Goal: Information Seeking & Learning: Learn about a topic

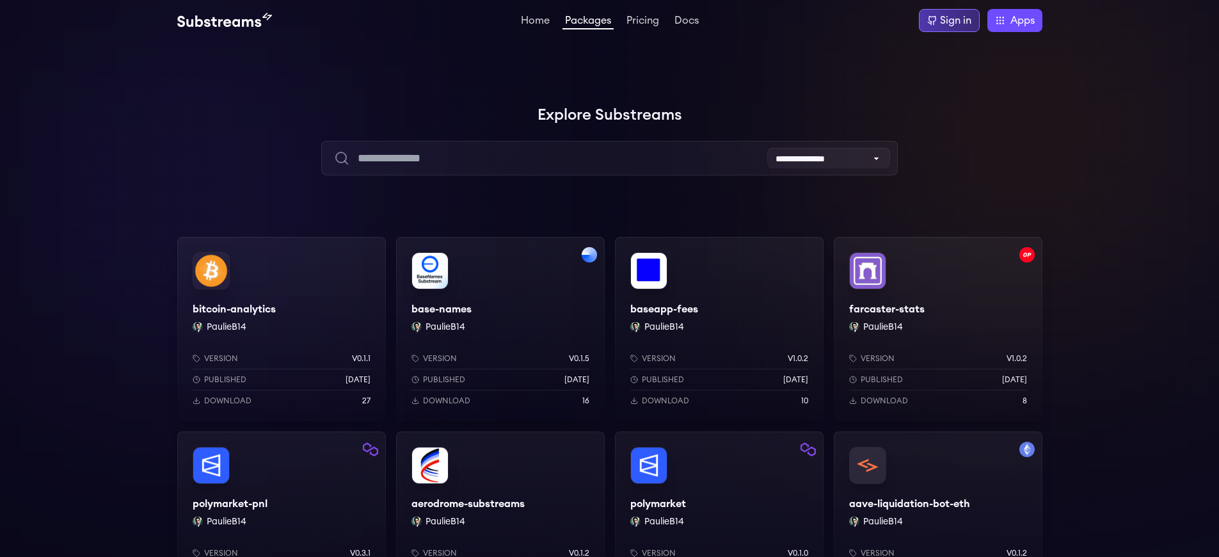
click at [956, 20] on div "Sign in" at bounding box center [955, 20] width 31 height 15
click at [937, 504] on div "aave-liquidation-bot-eth PaulieB14 Version v0.1.2 Published [DATE] Download 3" at bounding box center [938, 523] width 209 height 184
click at [719, 309] on div "baseapp-fees PaulieB14 Version v1.0.2 Published 1 months ago Download 10" at bounding box center [719, 329] width 209 height 184
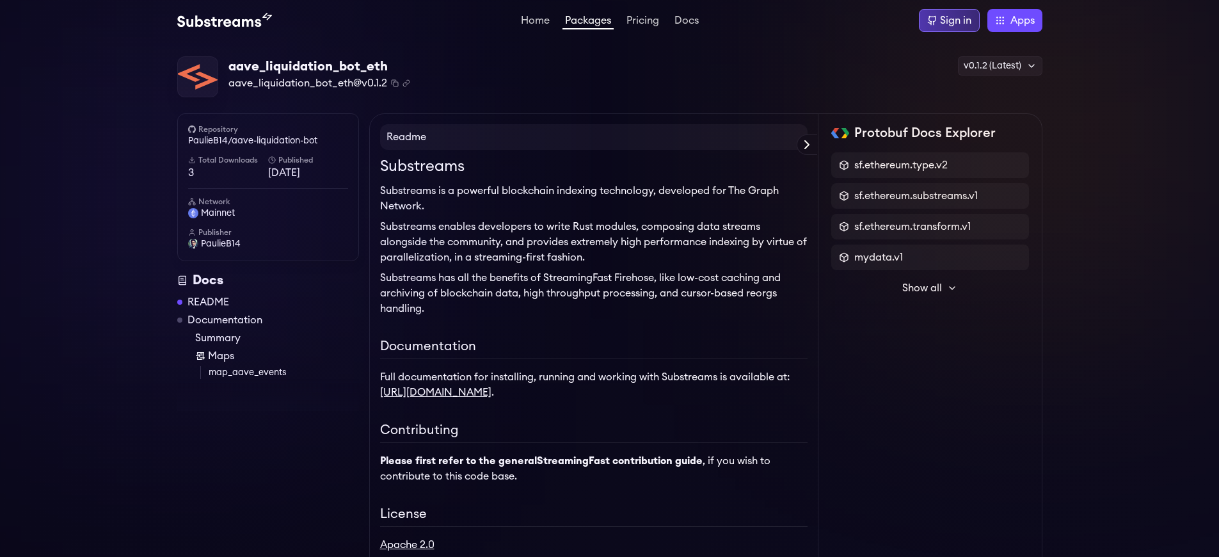
click at [956, 20] on div "Sign in" at bounding box center [955, 20] width 31 height 15
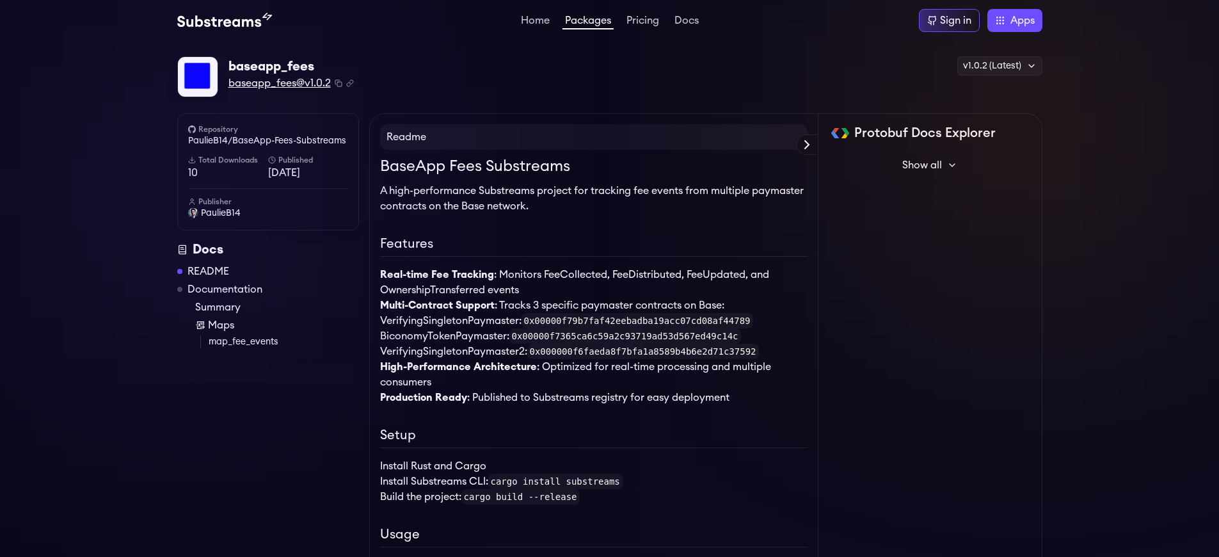
click at [279, 83] on span "baseapp_fees@v1.0.2" at bounding box center [279, 83] width 102 height 15
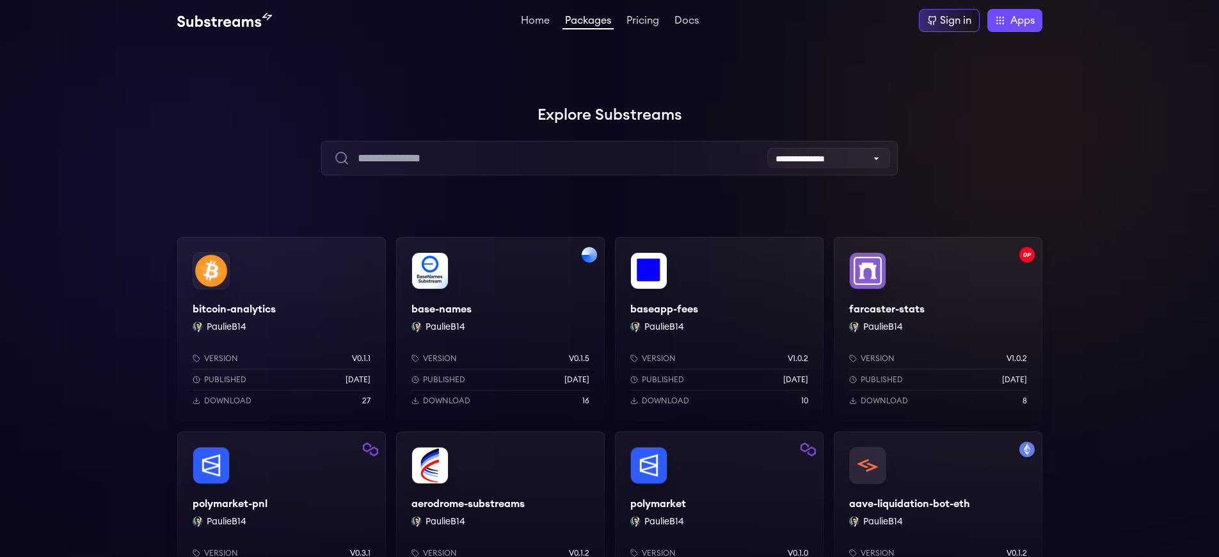
click at [937, 504] on div "aave-liquidation-bot-eth PaulieB14 Version v0.1.2 Published [DATE] Download 3" at bounding box center [938, 523] width 209 height 184
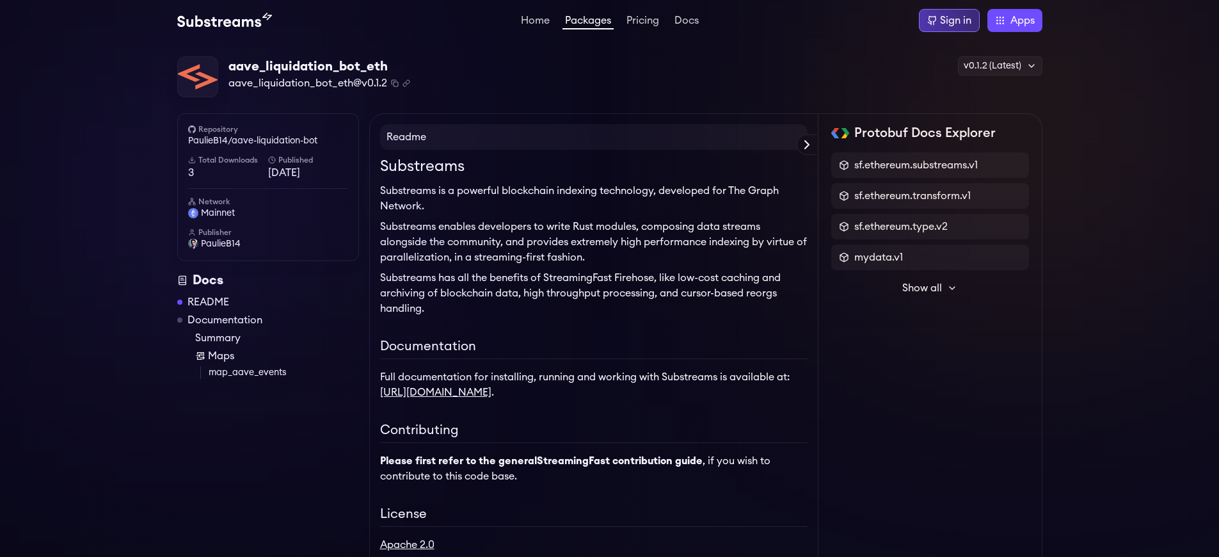
click at [956, 20] on div "Sign in" at bounding box center [955, 20] width 31 height 15
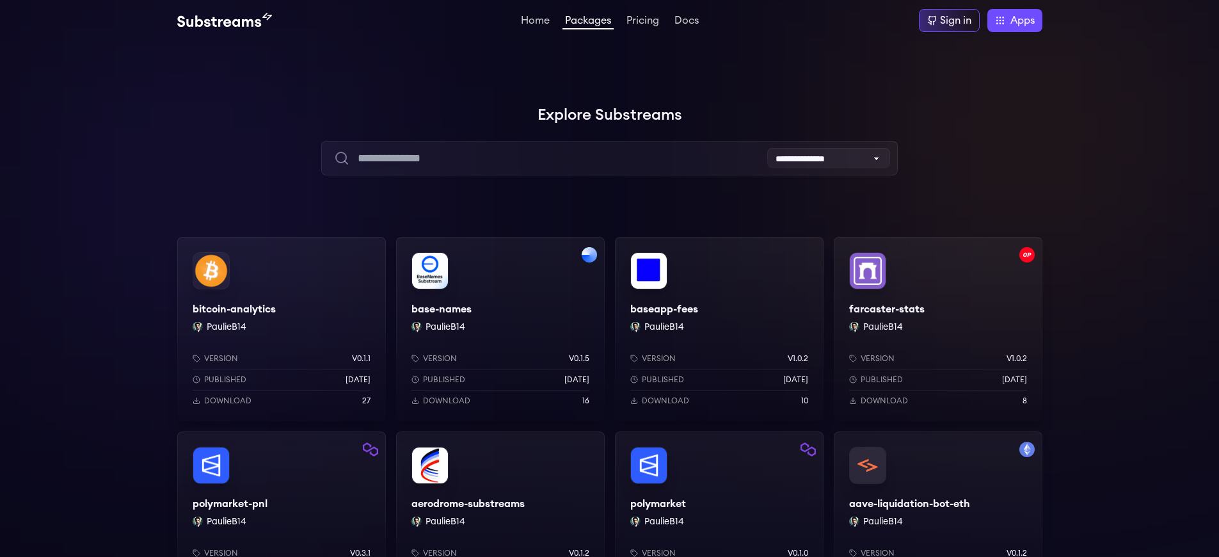
click at [719, 309] on div "baseapp-fees PaulieB14 Version v1.0.2 Published 1 months ago Download 10" at bounding box center [719, 329] width 209 height 184
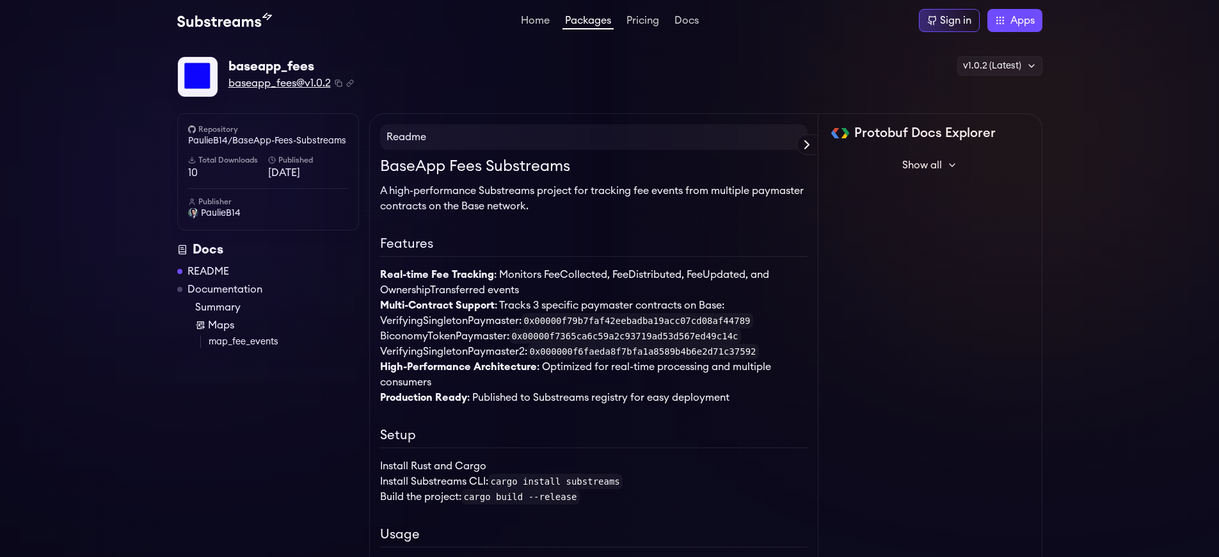
click at [279, 83] on span "baseapp_fees@v1.0.2" at bounding box center [279, 83] width 102 height 15
click at [267, 141] on link "PaulieB14/BaseApp-Fees-Substreams" at bounding box center [268, 140] width 160 height 13
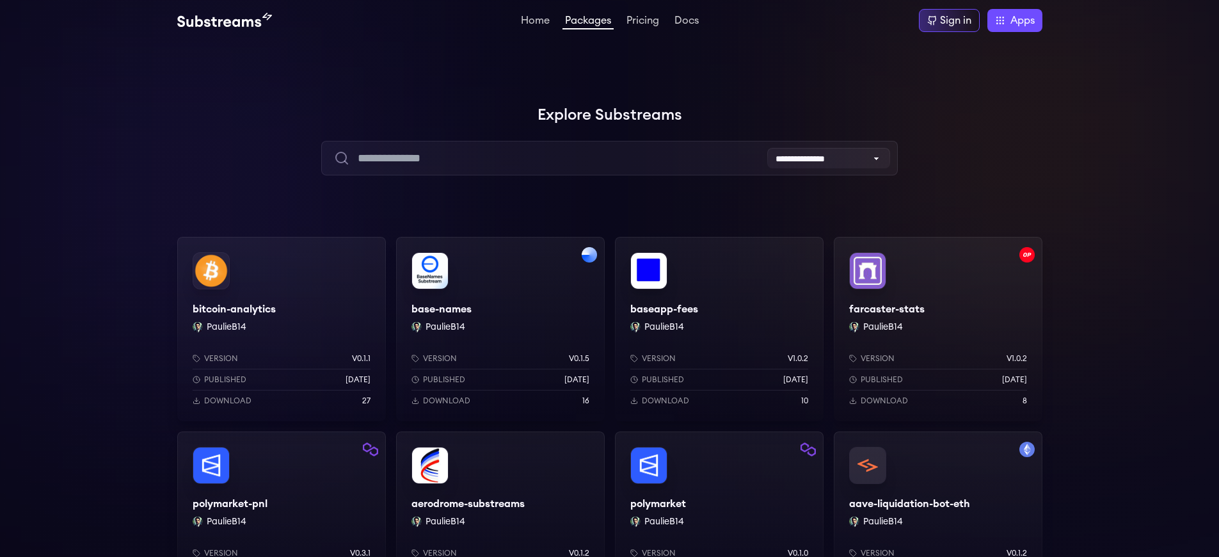
click at [937, 504] on div "aave-liquidation-bot-eth PaulieB14 Version v0.1.2 Published [DATE] Download 3" at bounding box center [938, 523] width 209 height 184
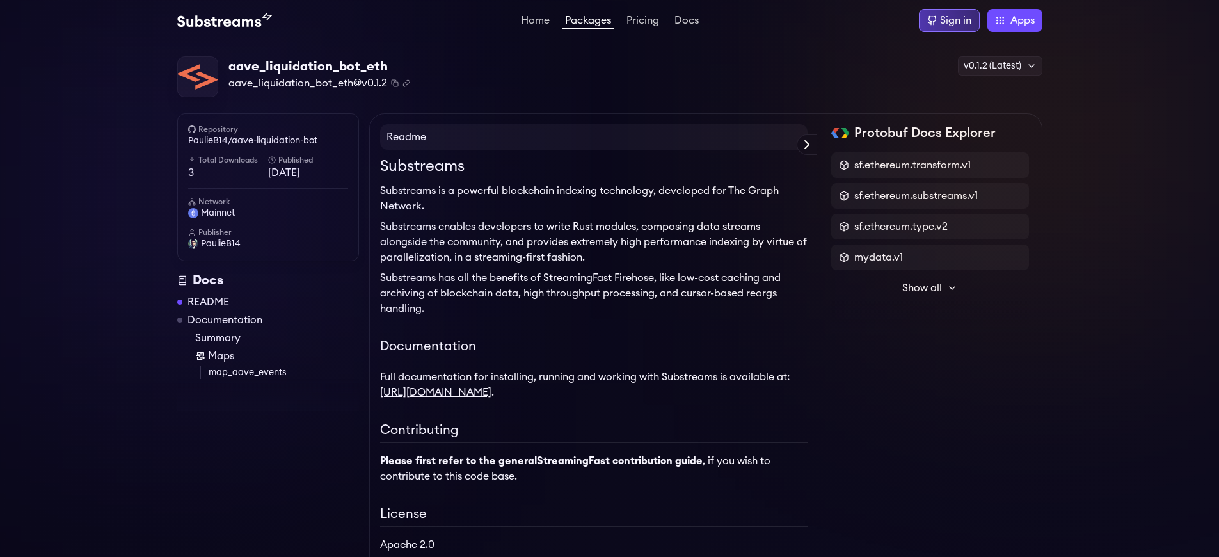
click at [956, 20] on div "Sign in" at bounding box center [955, 20] width 31 height 15
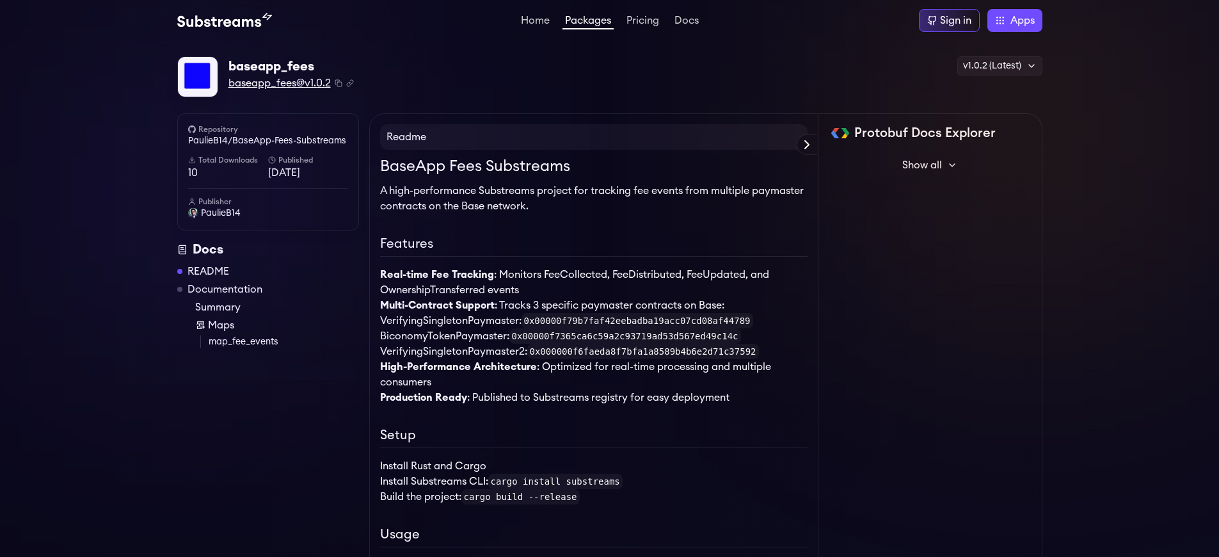
click at [279, 83] on span "baseapp_fees@v1.0.2" at bounding box center [279, 83] width 102 height 15
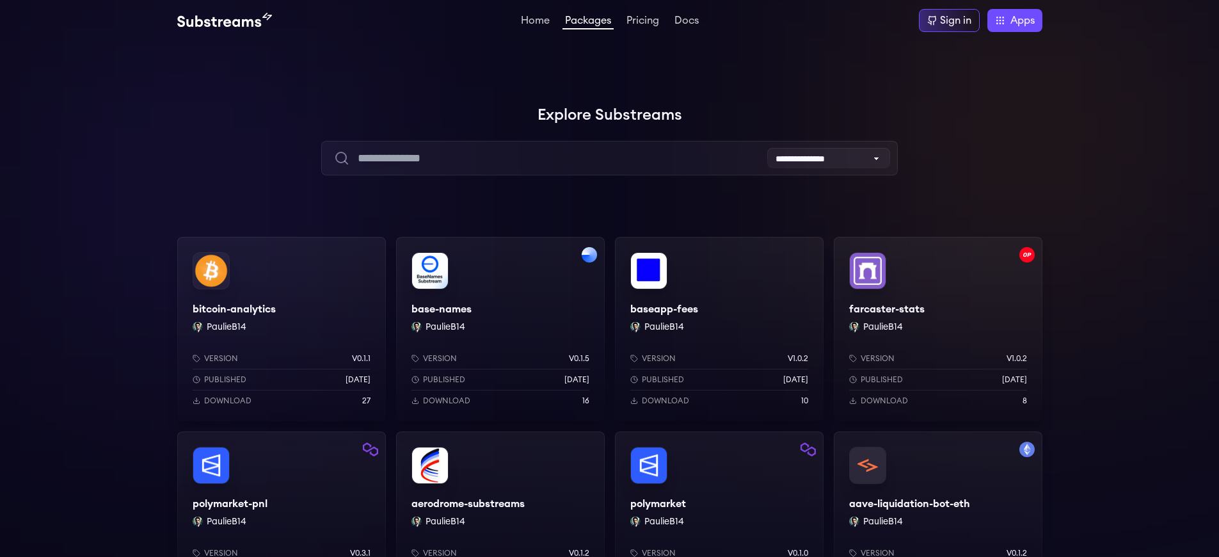
click at [937, 504] on div "aave-liquidation-bot-eth PaulieB14 Version v0.1.2 Published [DATE] Download 3" at bounding box center [938, 523] width 209 height 184
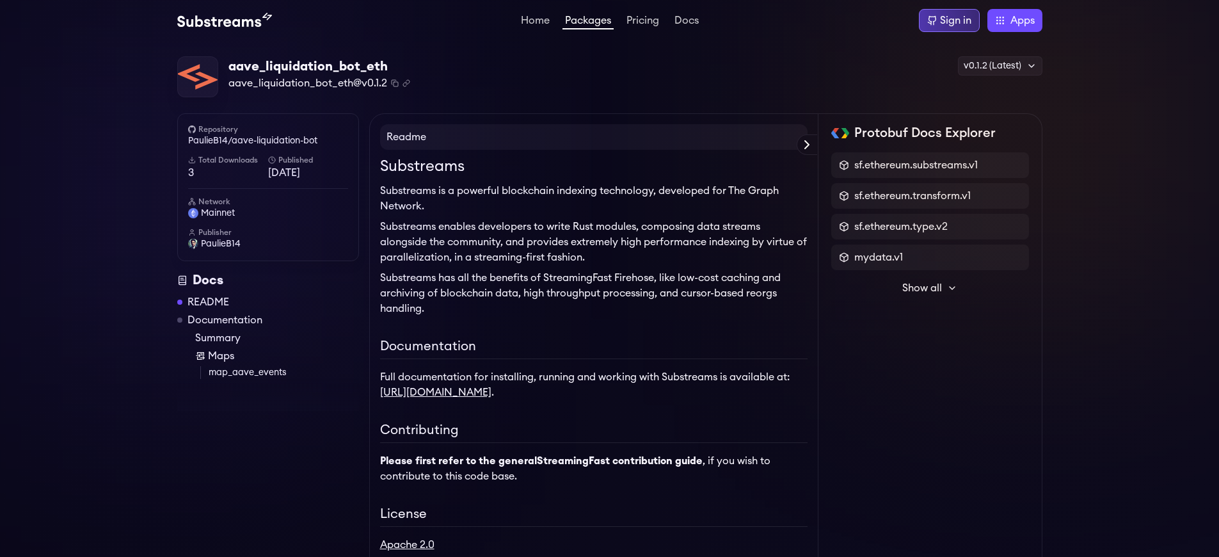
click at [956, 20] on div "Sign in" at bounding box center [955, 20] width 31 height 15
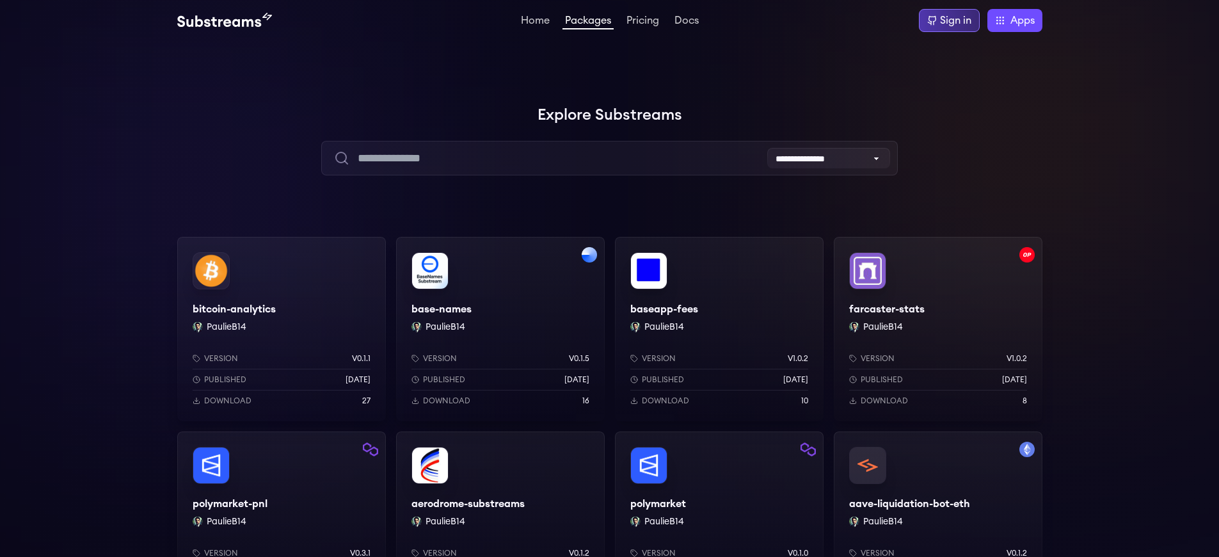
click at [956, 20] on div "Sign in" at bounding box center [955, 20] width 31 height 15
